Goal: Communication & Community: Participate in discussion

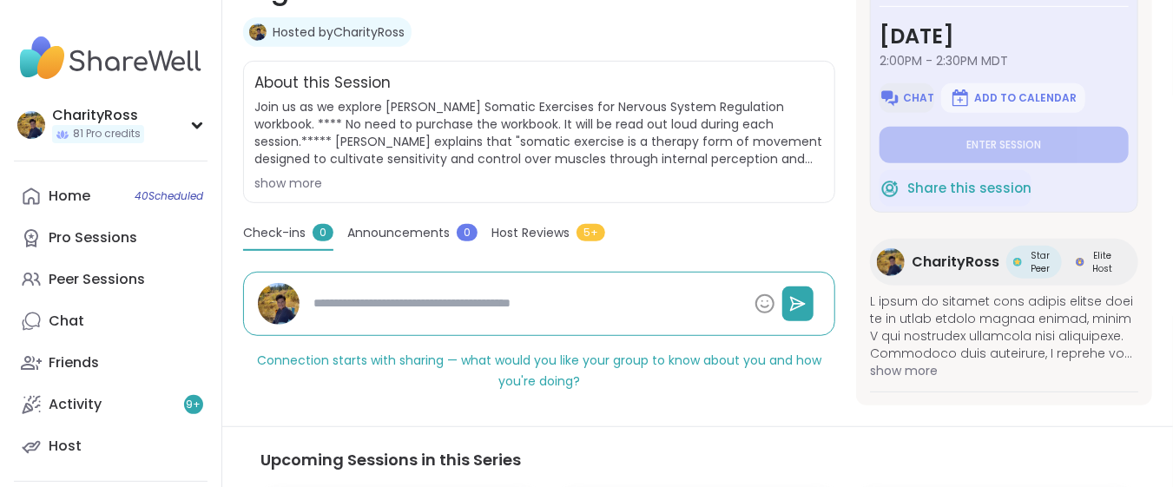
click at [914, 93] on span "Chat" at bounding box center [918, 98] width 31 height 14
type textarea "*"
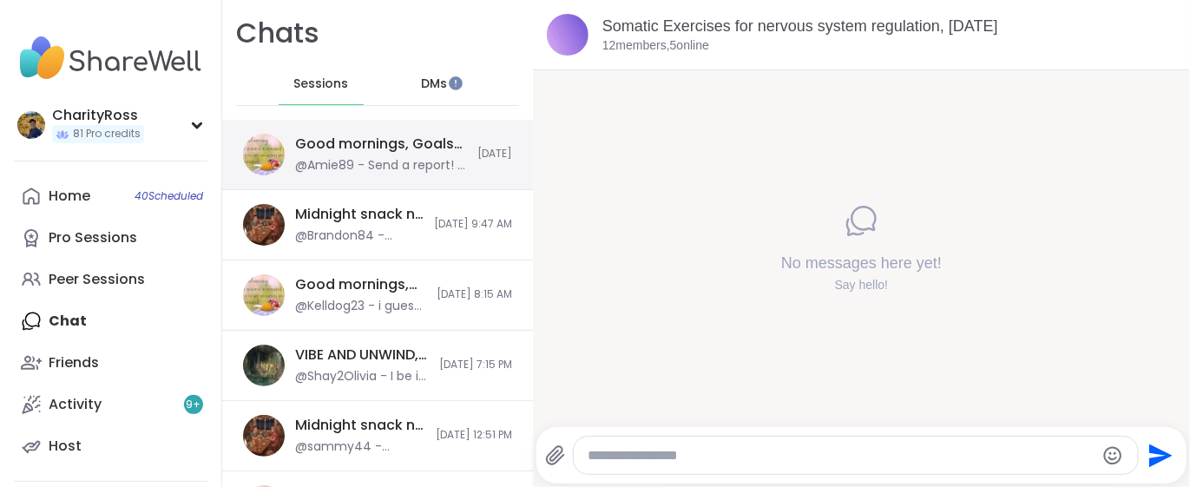
click at [417, 158] on div "@Amie89 - Send a report! It has been happening for 3 days for me! Try not to le…" at bounding box center [381, 165] width 172 height 17
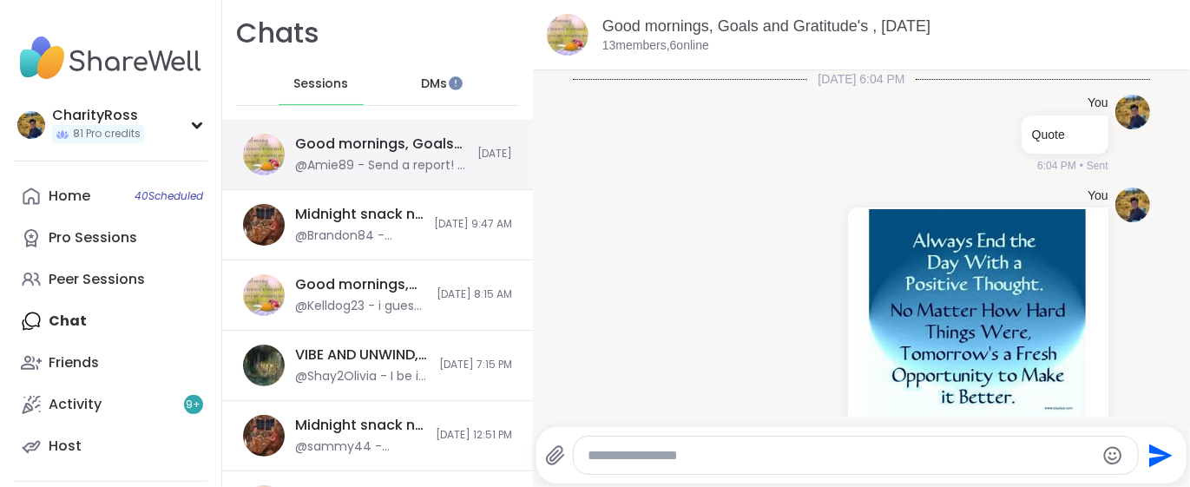
scroll to position [4847, 0]
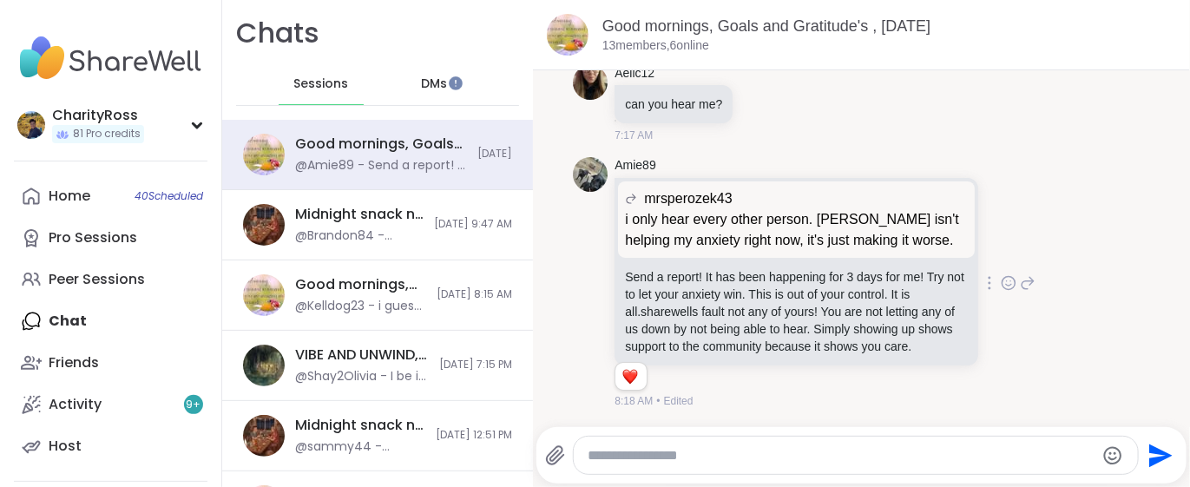
click at [1001, 274] on icon at bounding box center [1009, 282] width 16 height 17
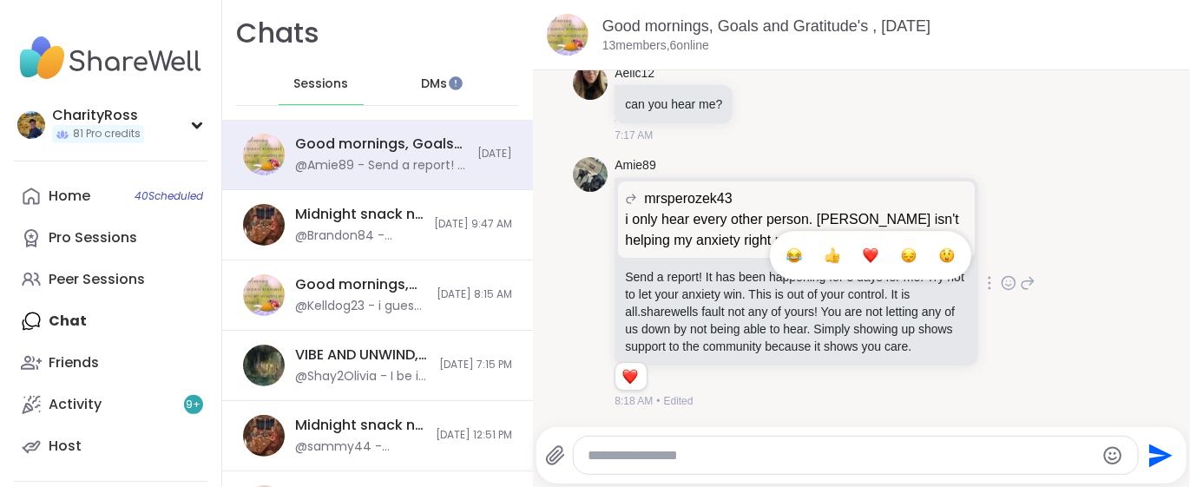
click at [853, 239] on button "Select Reaction: Heart" at bounding box center [870, 255] width 35 height 35
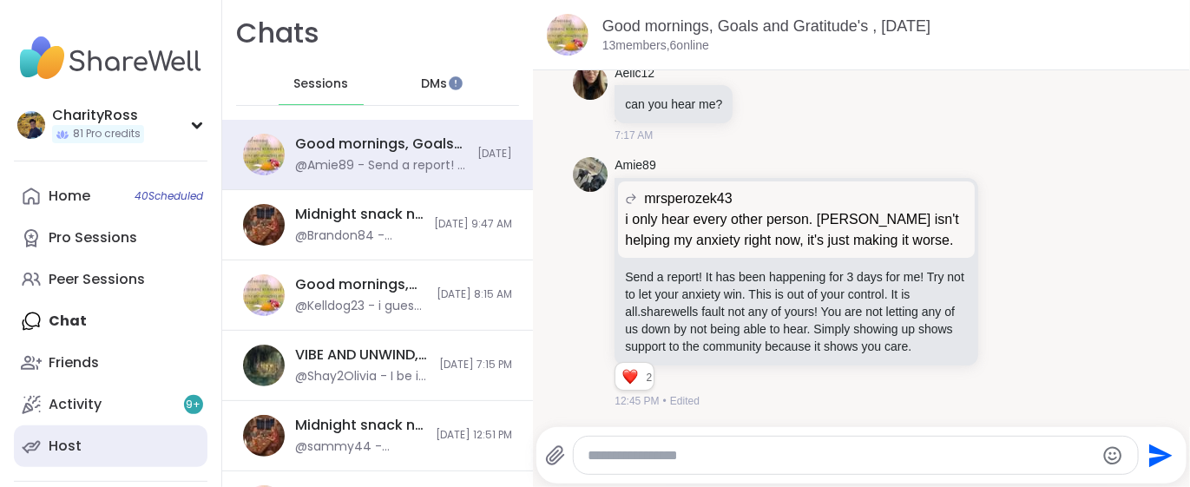
click at [118, 445] on link "Host" at bounding box center [111, 446] width 194 height 42
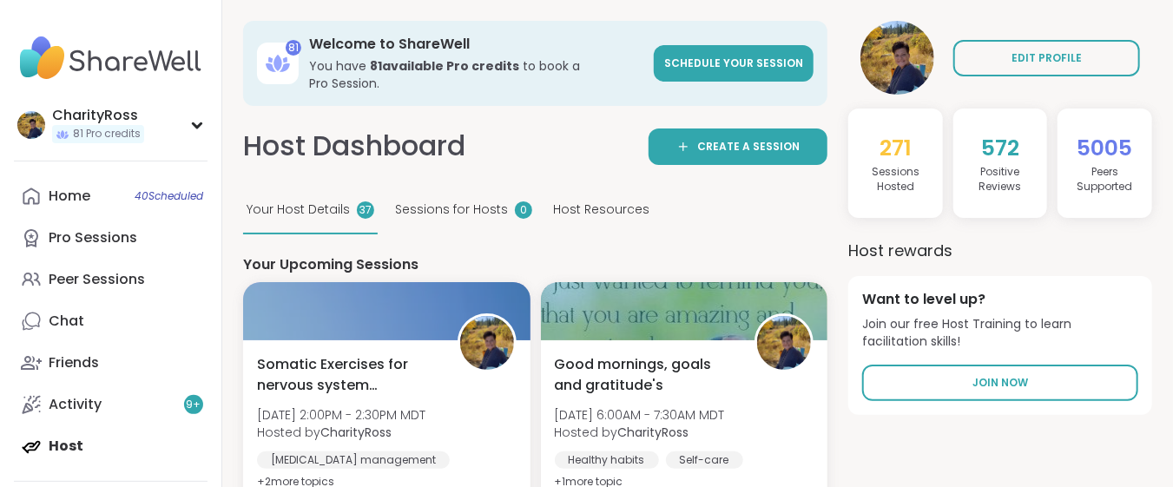
click at [378, 406] on span "[DATE] 2:00PM - 2:30PM MDT" at bounding box center [341, 414] width 168 height 17
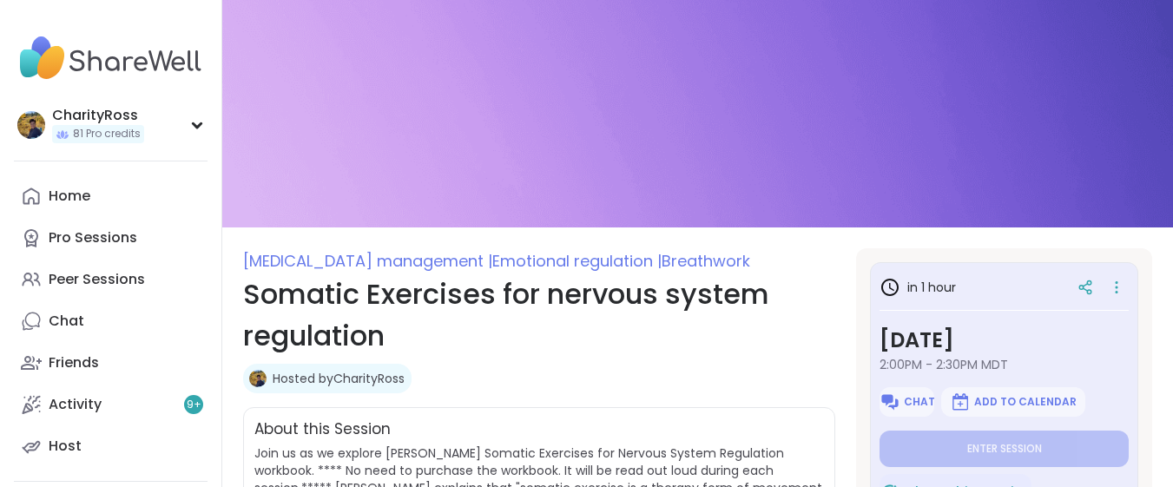
click at [901, 410] on button "Chat" at bounding box center [906, 402] width 55 height 30
type textarea "*"
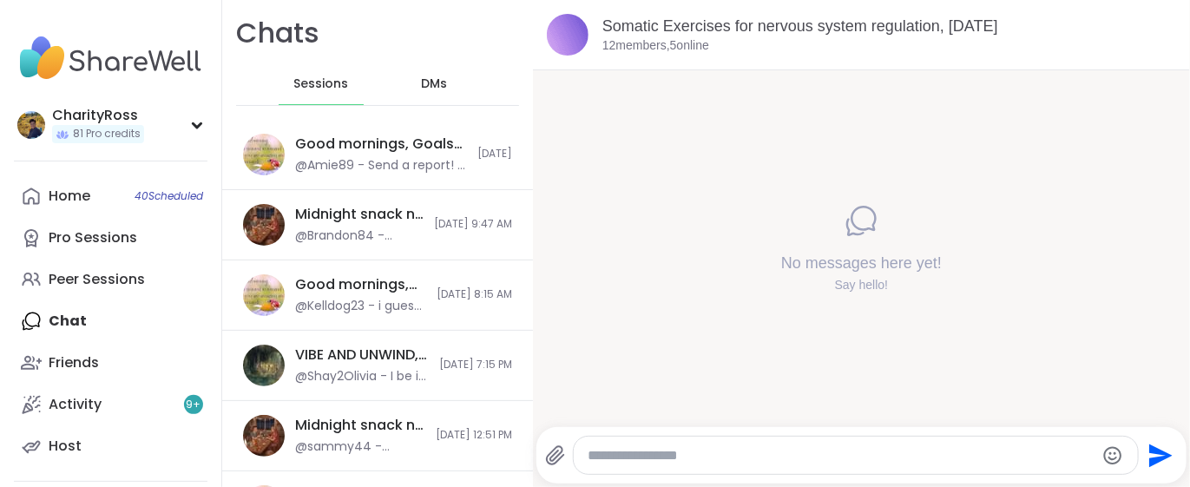
click at [593, 451] on textarea "Type your message" at bounding box center [842, 455] width 508 height 17
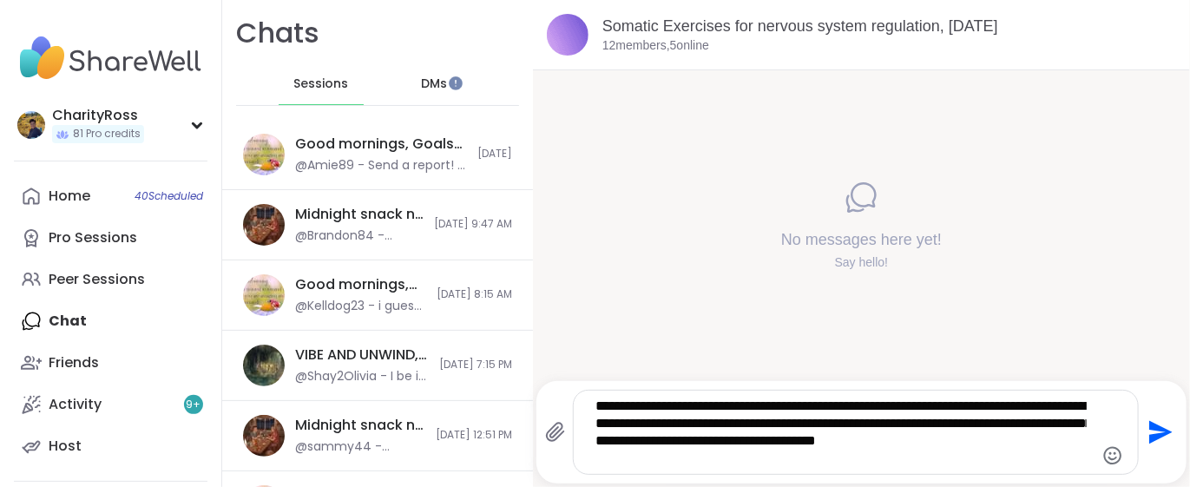
type textarea "**********"
click at [1149, 434] on icon "Send" at bounding box center [1160, 432] width 23 height 23
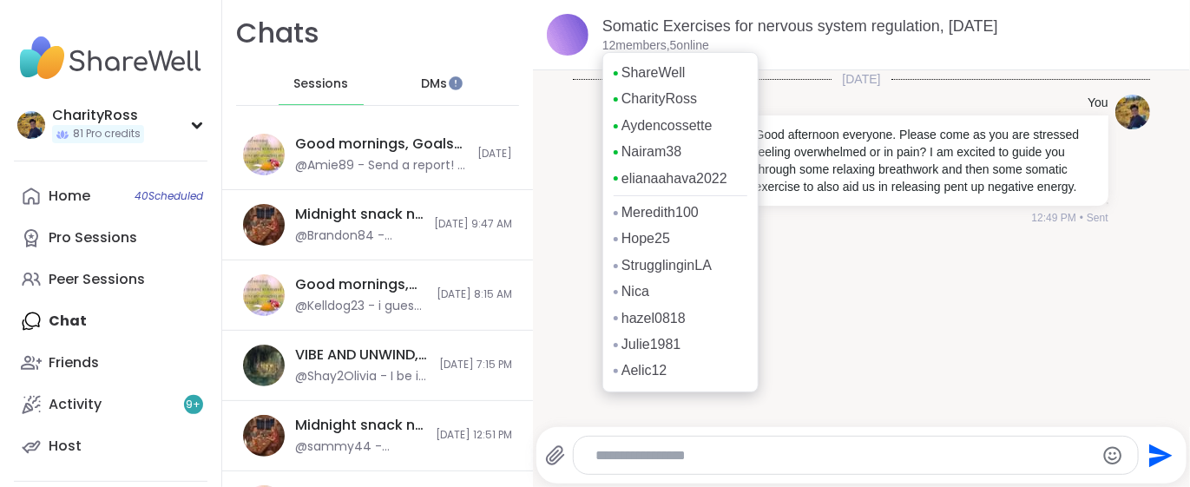
click at [649, 43] on p "12 members, 5 online" at bounding box center [655, 45] width 107 height 17
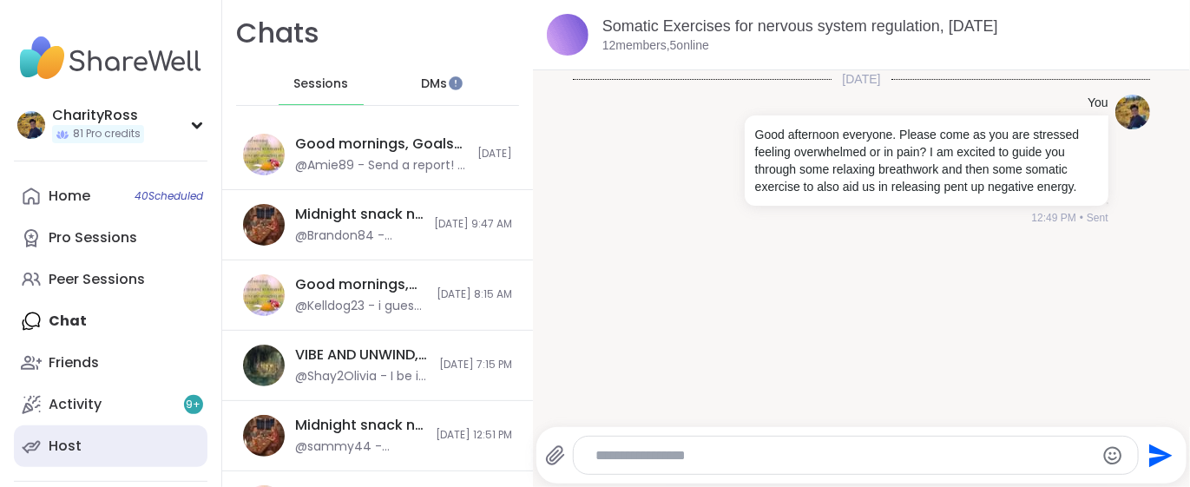
click at [78, 443] on div "Host" at bounding box center [65, 446] width 33 height 19
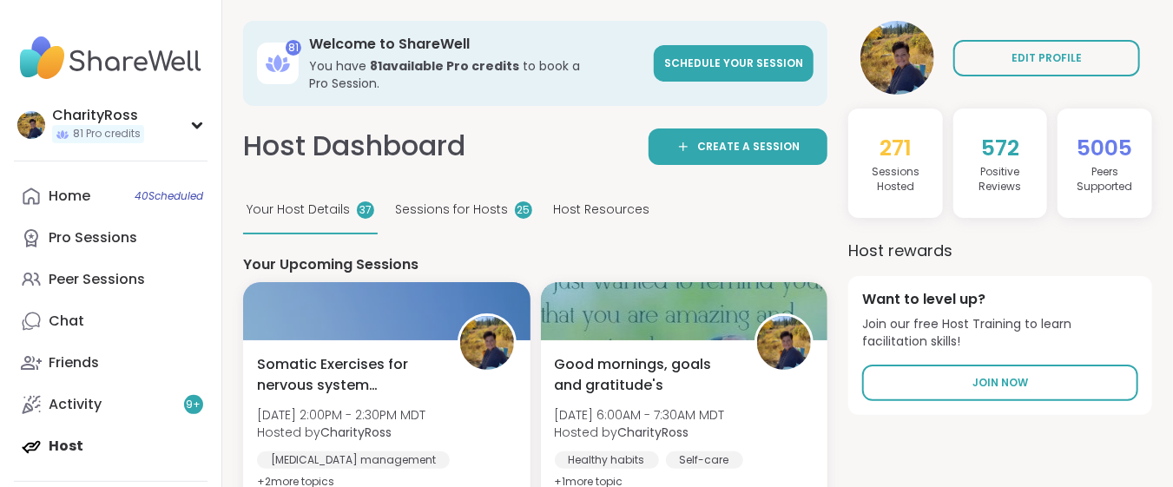
scroll to position [115, 0]
